Goal: Transaction & Acquisition: Book appointment/travel/reservation

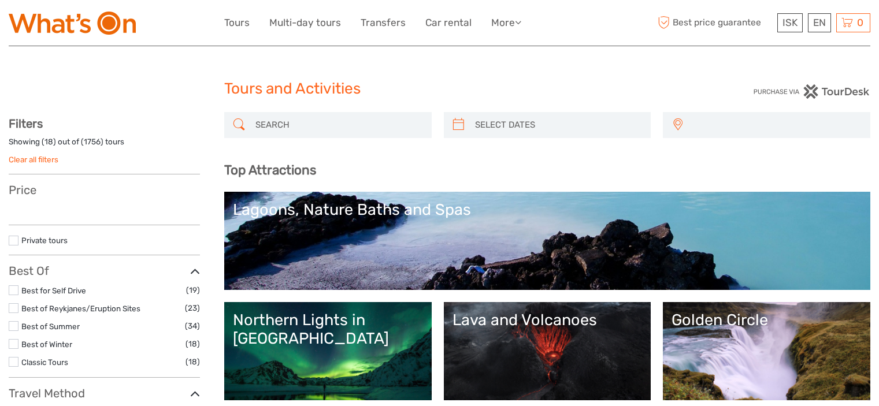
select select
click at [291, 127] on input "search" at bounding box center [338, 125] width 175 height 20
select select
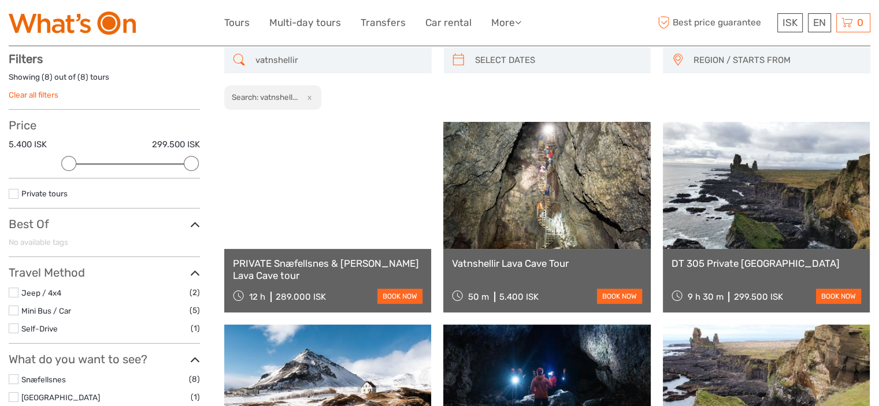
scroll to position [65, 0]
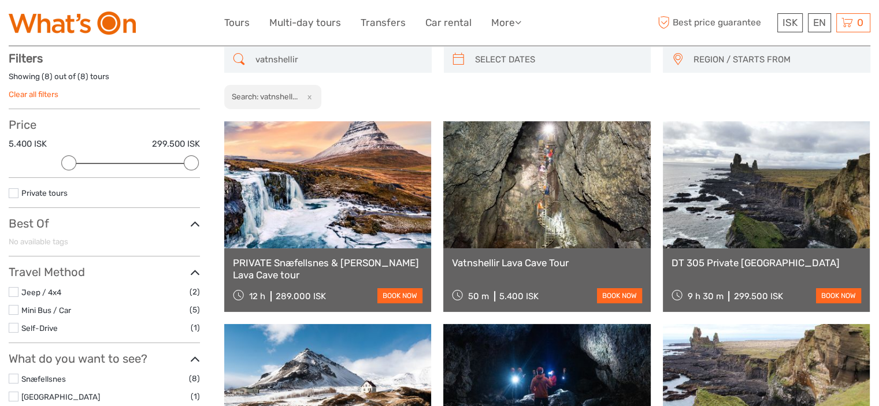
type input "vatnshellir"
click at [520, 262] on link "Vatnshellir Lava Cave Tour" at bounding box center [547, 263] width 190 height 12
